Goal: Task Accomplishment & Management: Manage account settings

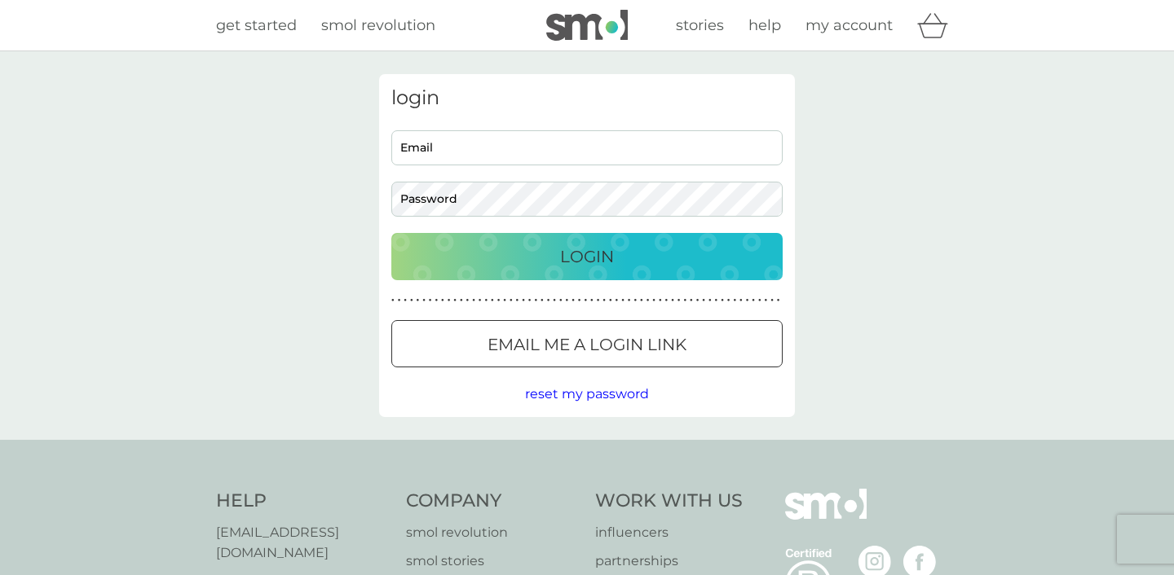
type input "[PERSON_NAME][EMAIL_ADDRESS][DOMAIN_NAME]"
click at [579, 276] on button "Login" at bounding box center [586, 256] width 391 height 47
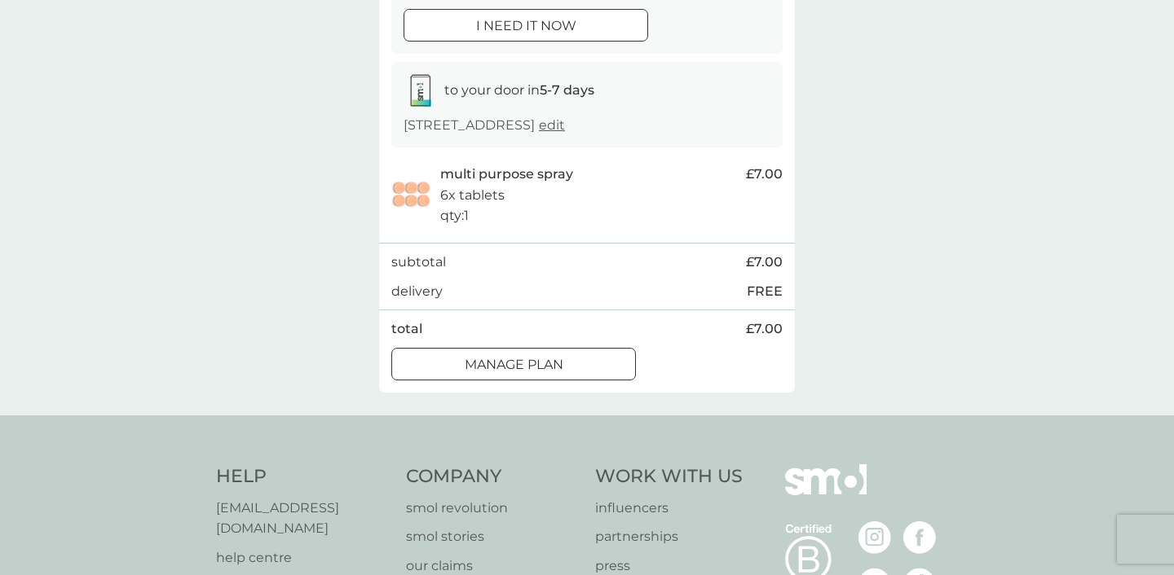
scroll to position [219, 0]
click at [528, 370] on div at bounding box center [513, 362] width 59 height 17
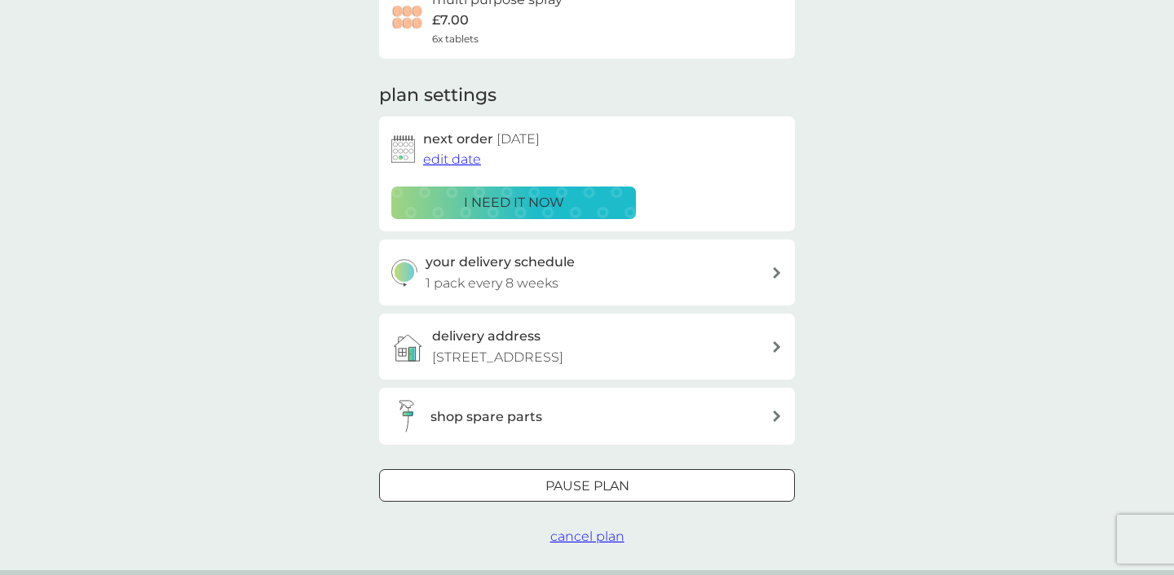
scroll to position [163, 0]
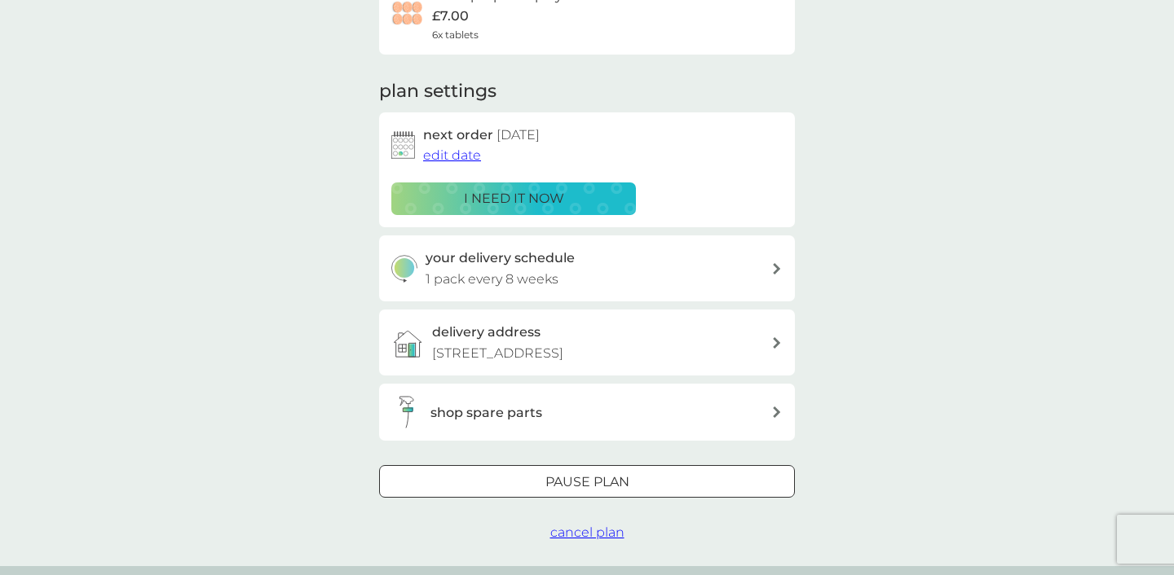
click at [580, 284] on div "your delivery schedule 1 pack every 8 weeks" at bounding box center [598, 269] width 346 height 42
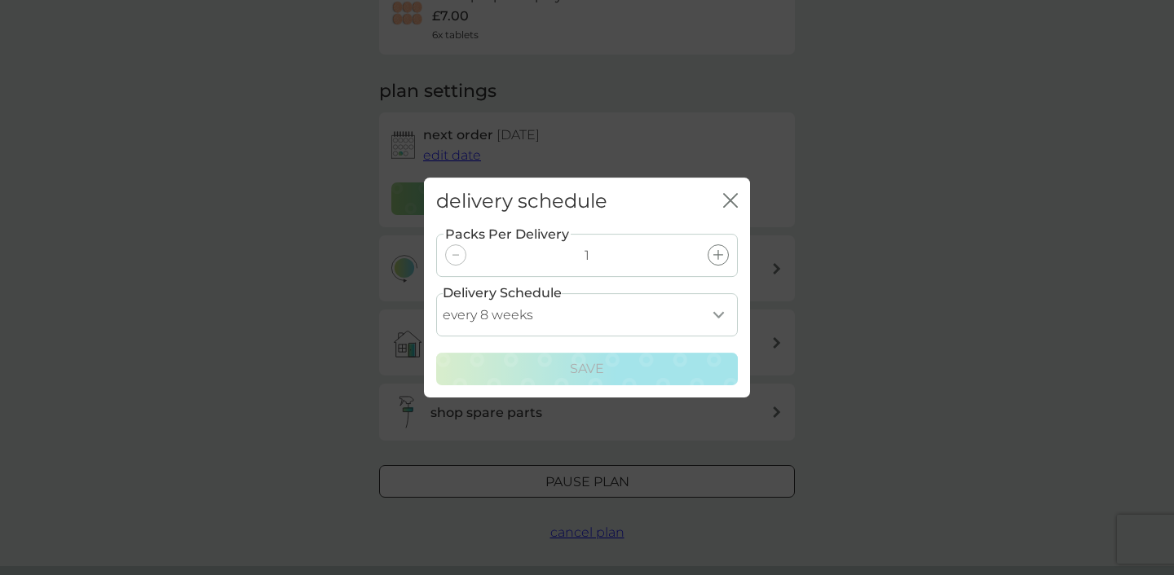
click at [715, 316] on select "every 1 week every 2 weeks every 3 weeks every 4 weeks every 5 weeks every 6 we…" at bounding box center [587, 314] width 302 height 43
select select "84"
click at [436, 293] on select "every 1 week every 2 weeks every 3 weeks every 4 weeks every 5 weeks every 6 we…" at bounding box center [587, 314] width 302 height 43
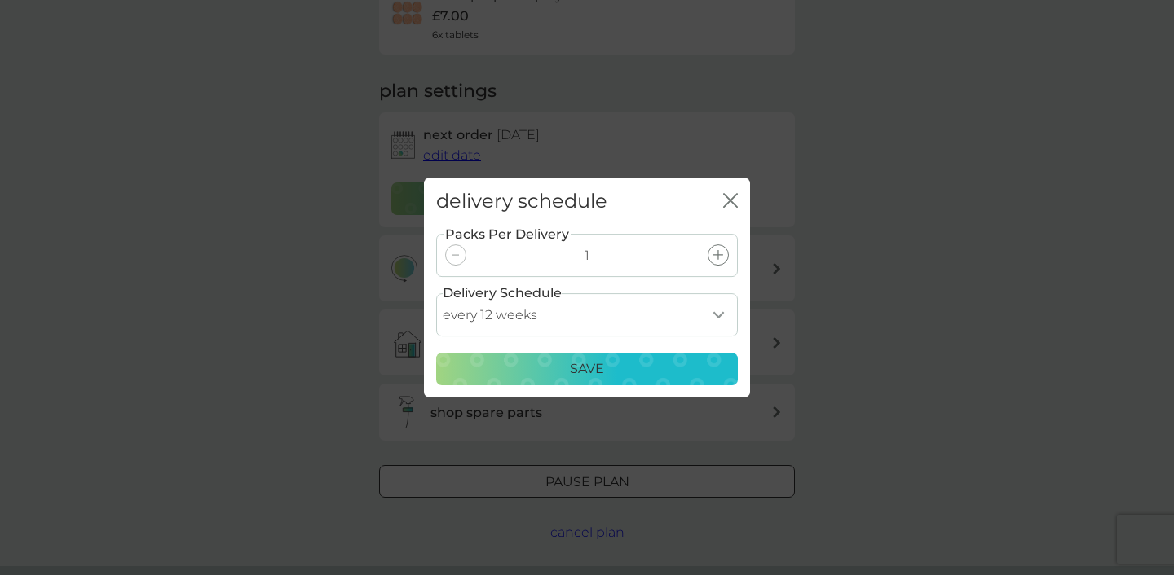
click at [667, 363] on div "Save" at bounding box center [587, 369] width 280 height 21
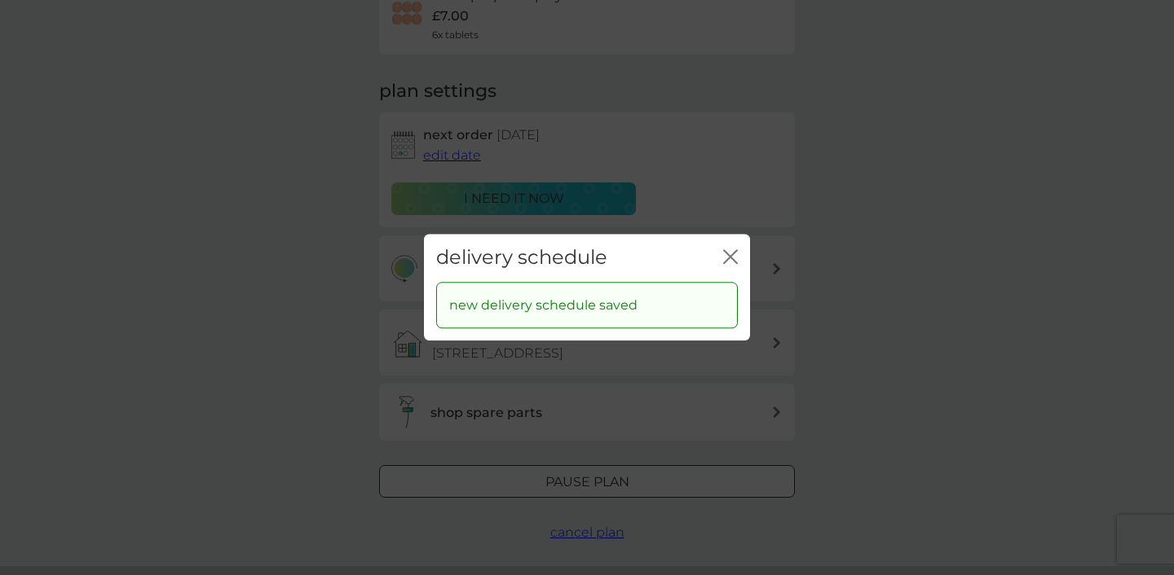
click at [729, 263] on icon "close" at bounding box center [730, 256] width 15 height 15
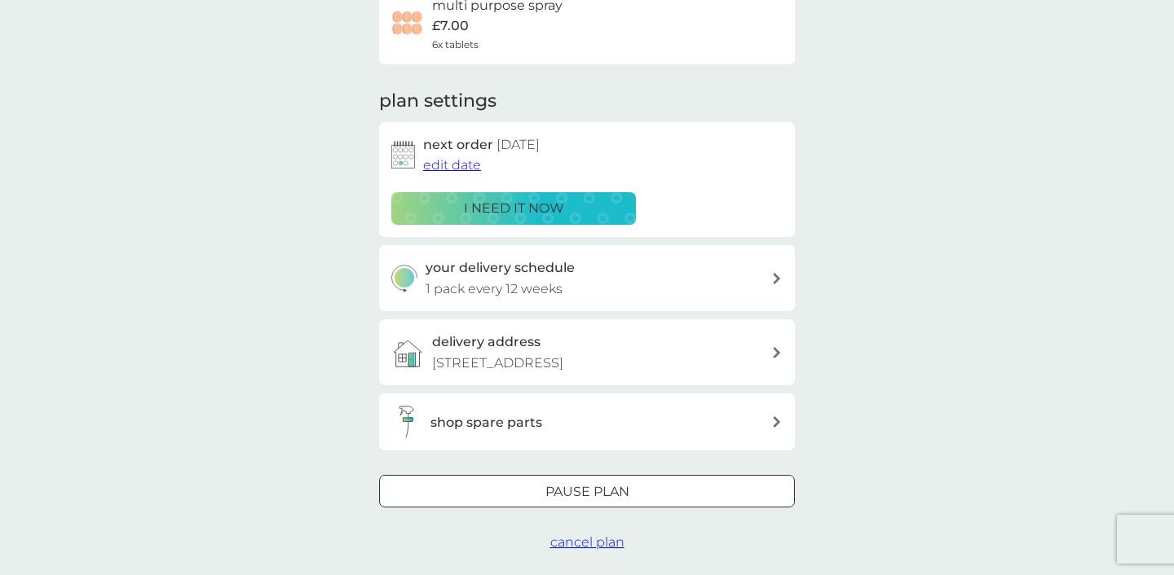
scroll to position [148, 0]
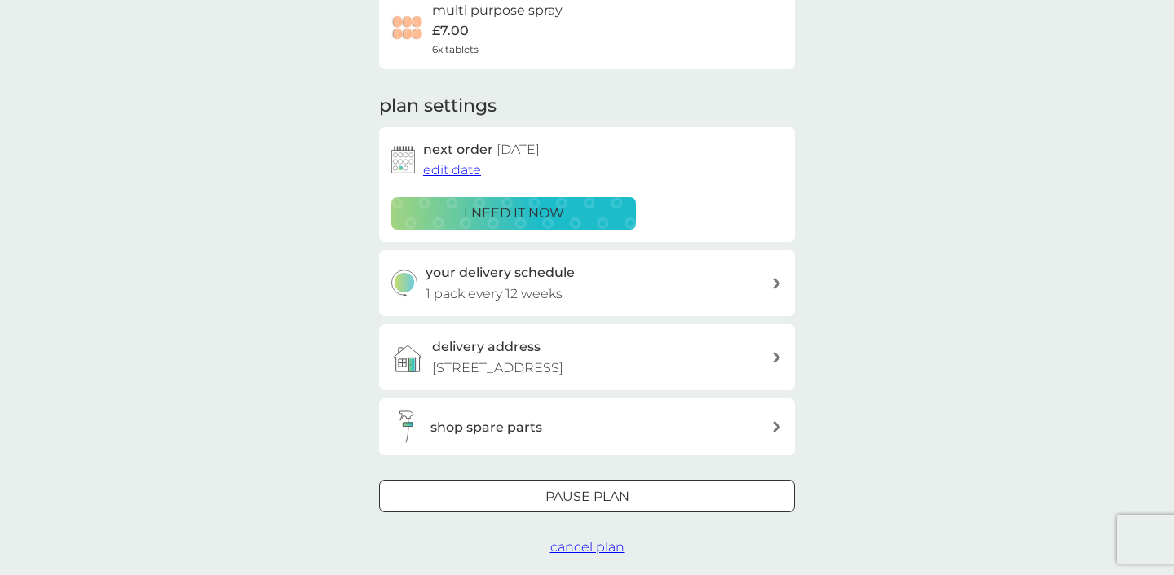
click at [465, 178] on span "edit date" at bounding box center [452, 169] width 58 height 15
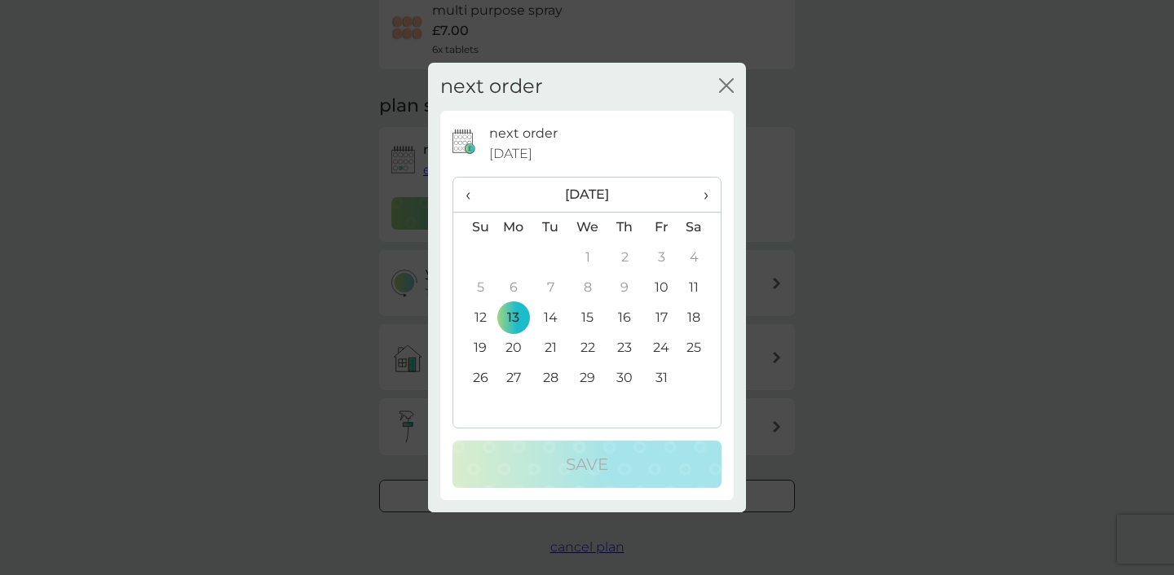
click at [515, 375] on td "27" at bounding box center [513, 378] width 37 height 30
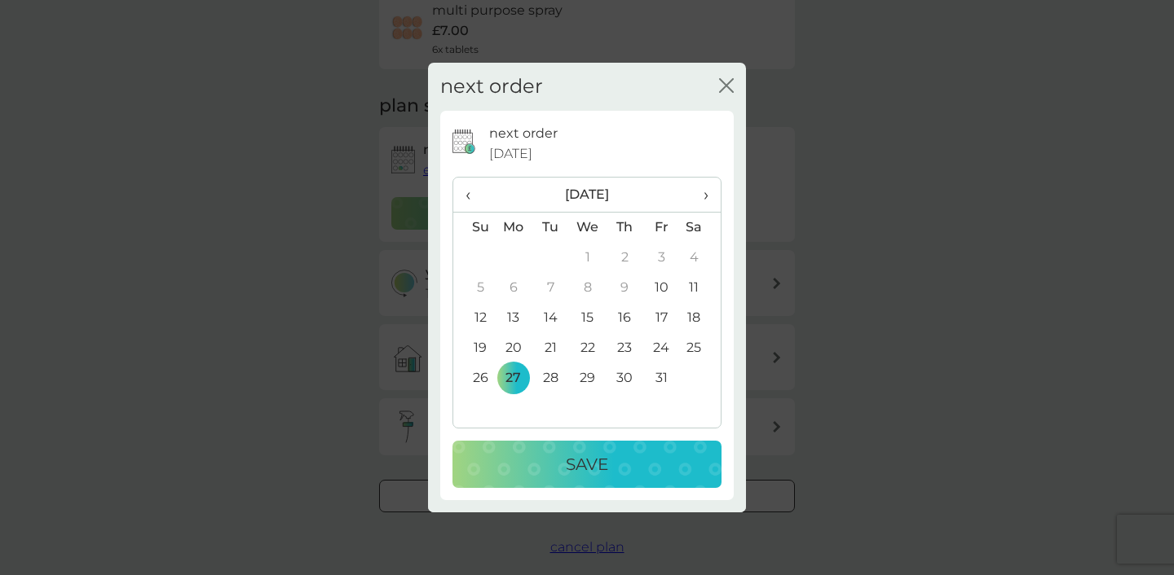
click at [562, 466] on div "Save" at bounding box center [587, 465] width 236 height 26
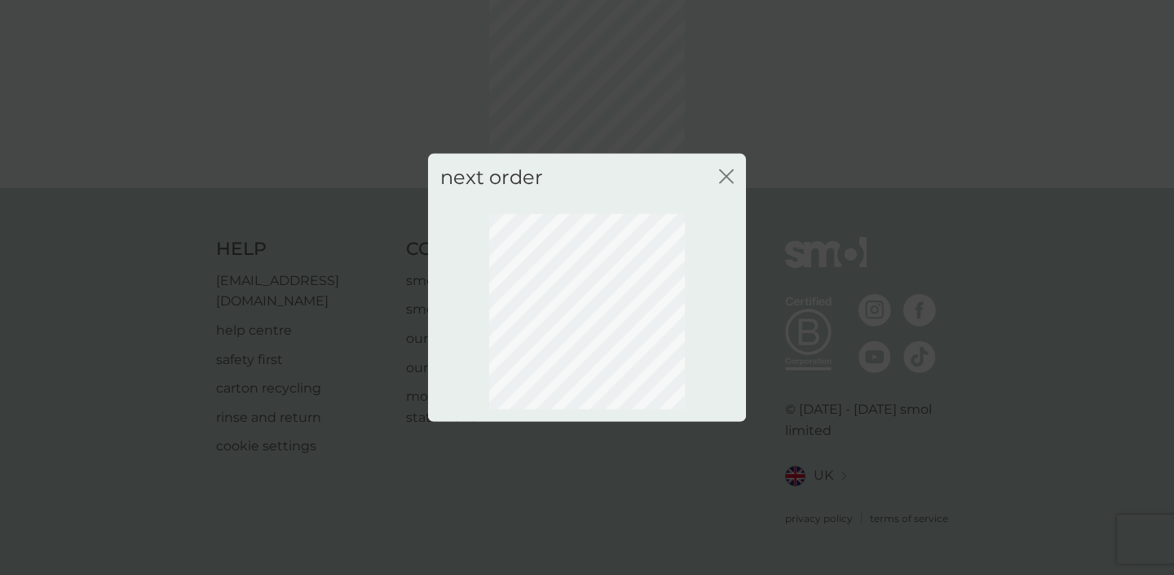
scroll to position [108, 0]
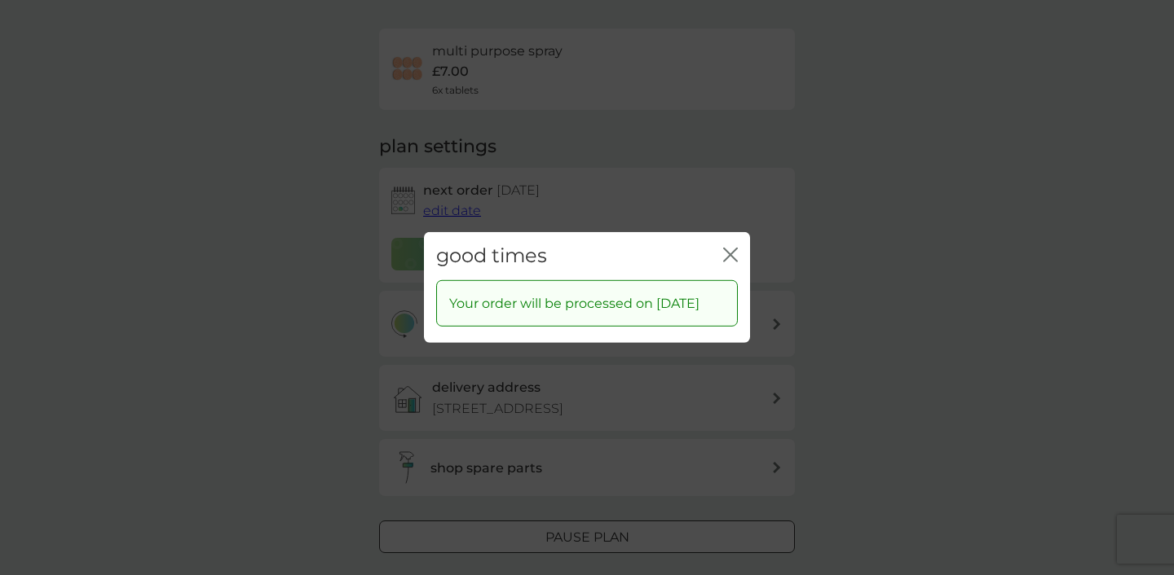
click at [729, 248] on icon "close" at bounding box center [730, 255] width 15 height 15
